Goal: Task Accomplishment & Management: Manage account settings

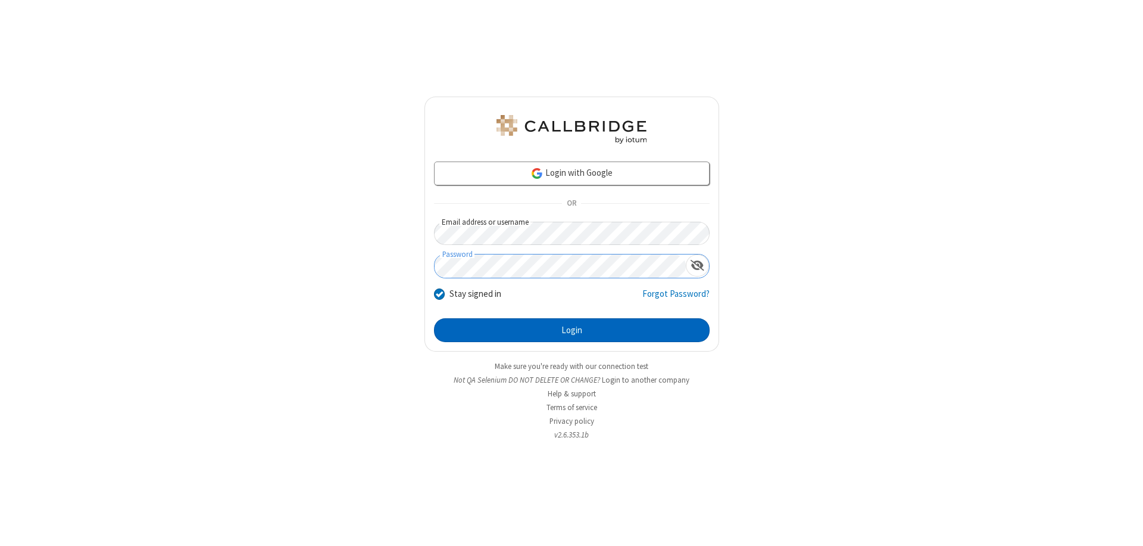
click at [572, 330] on button "Login" at bounding box center [572, 330] width 276 height 24
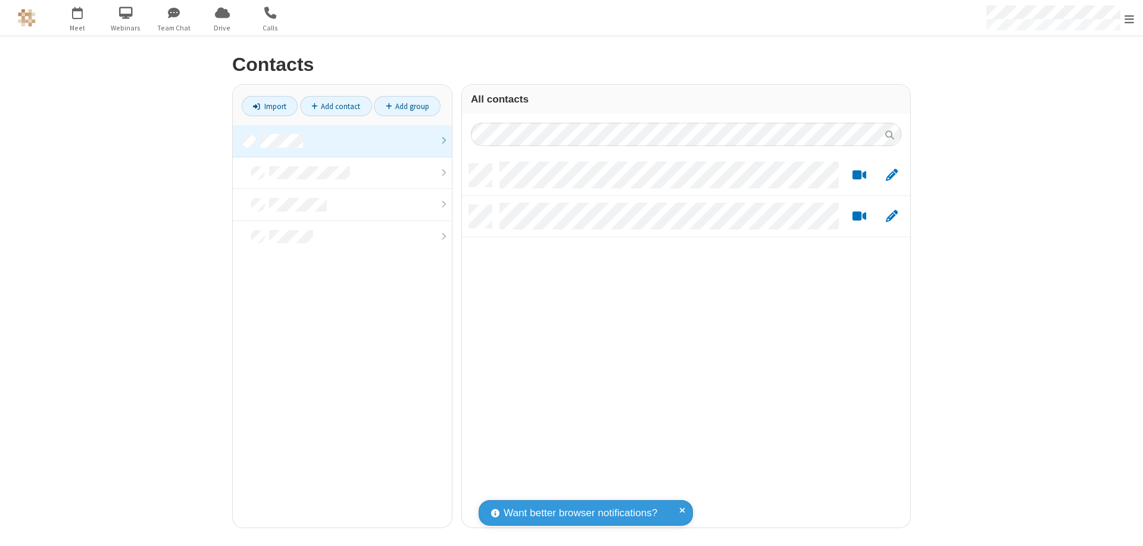
click at [342, 141] on link at bounding box center [342, 141] width 219 height 32
click at [336, 106] on link "Add contact" at bounding box center [336, 106] width 72 height 20
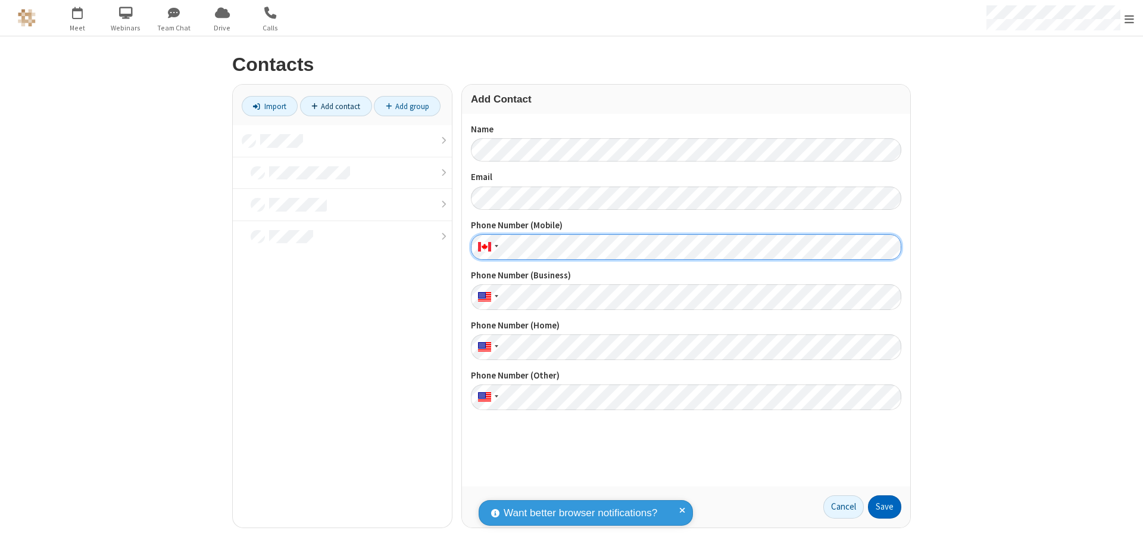
click at [885, 506] on button "Save" at bounding box center [884, 507] width 33 height 24
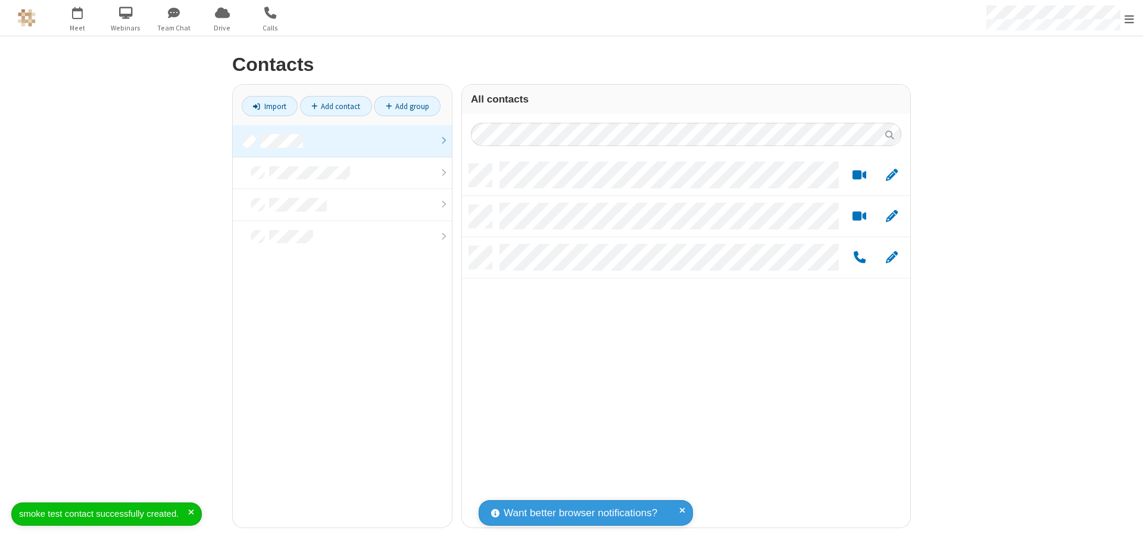
scroll to position [363, 439]
click at [336, 106] on link "Add contact" at bounding box center [336, 106] width 72 height 20
